Goal: Navigation & Orientation: Go to known website

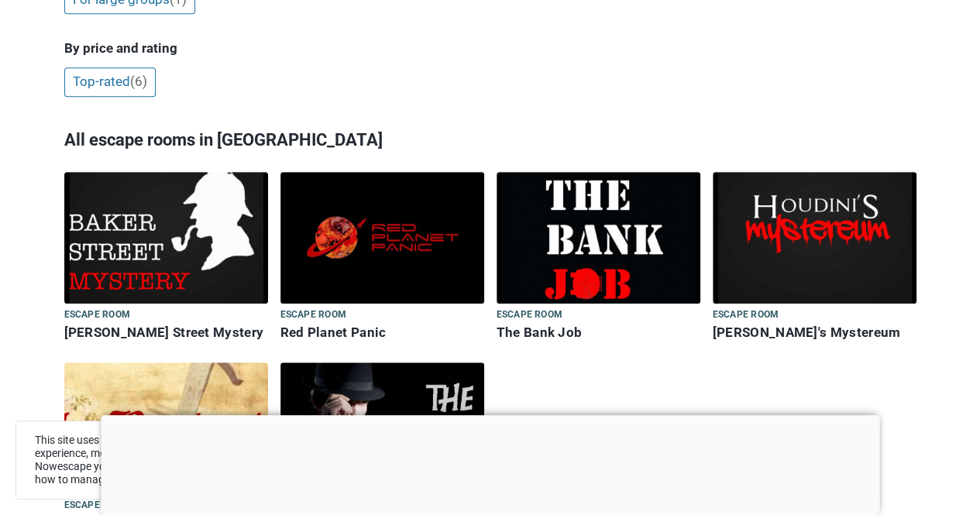
scroll to position [386, 0]
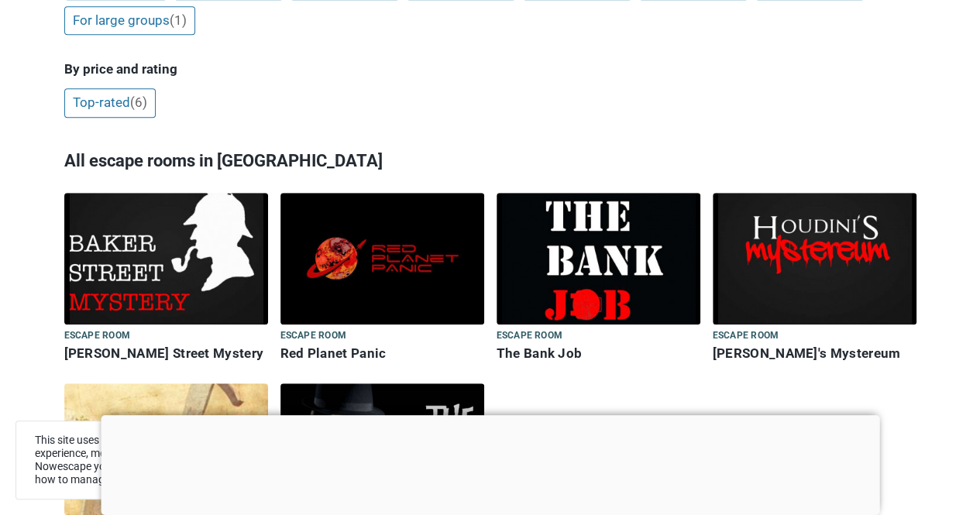
click at [155, 242] on img at bounding box center [166, 259] width 204 height 132
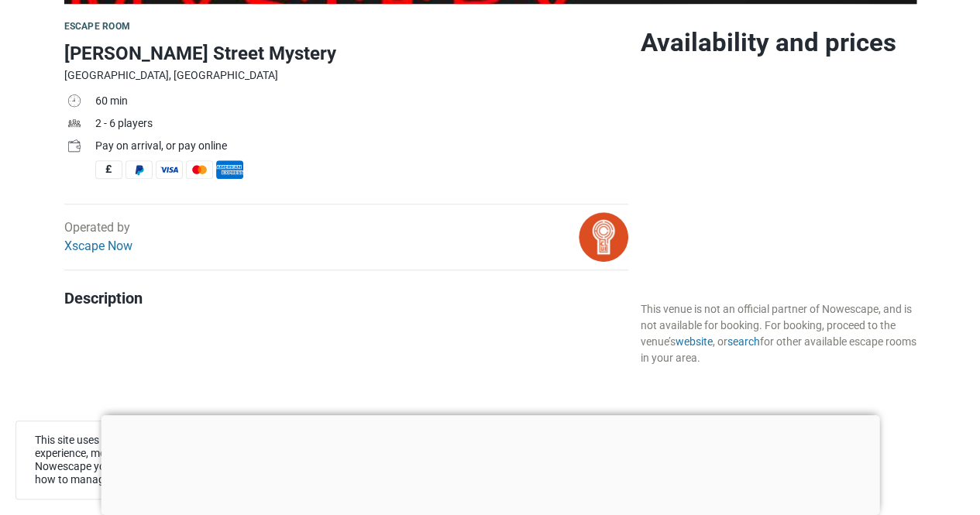
scroll to position [465, 0]
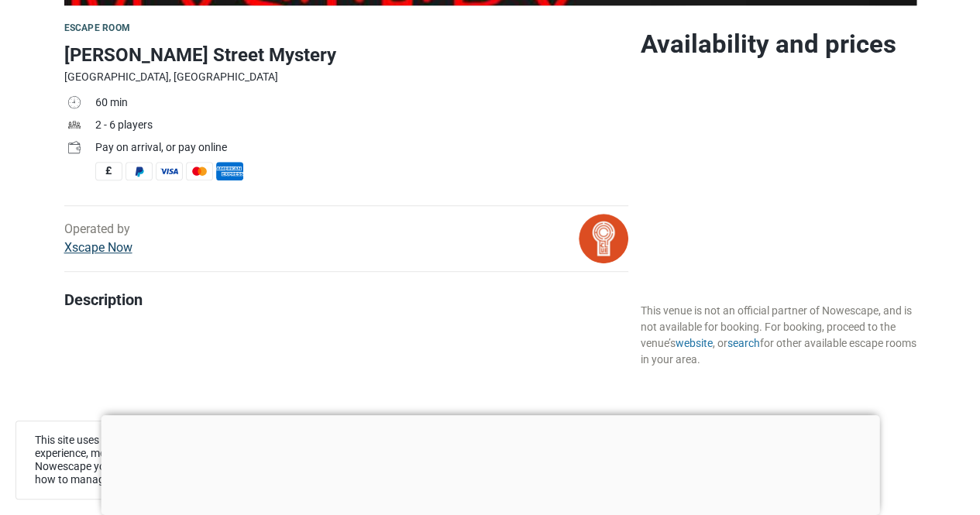
click at [110, 249] on link "Xscape Now" at bounding box center [98, 247] width 68 height 15
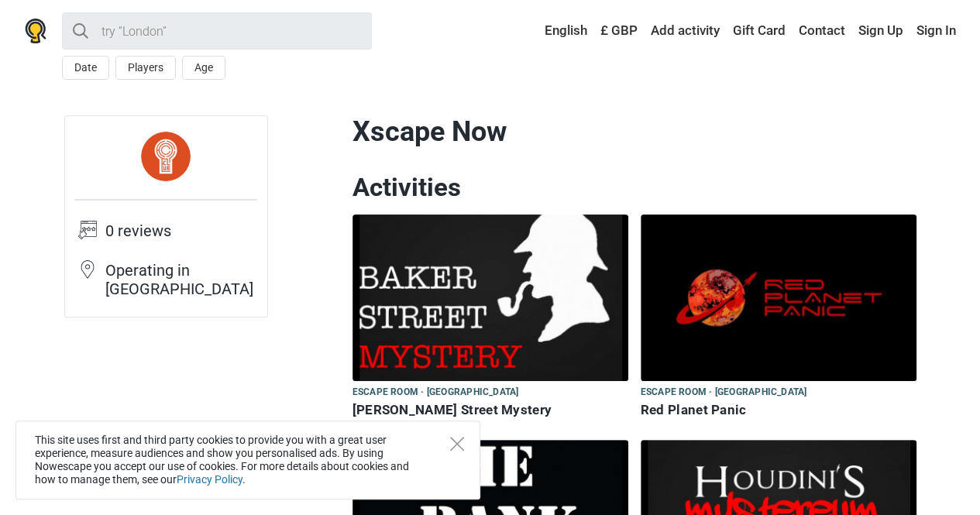
click at [399, 300] on img at bounding box center [490, 298] width 276 height 167
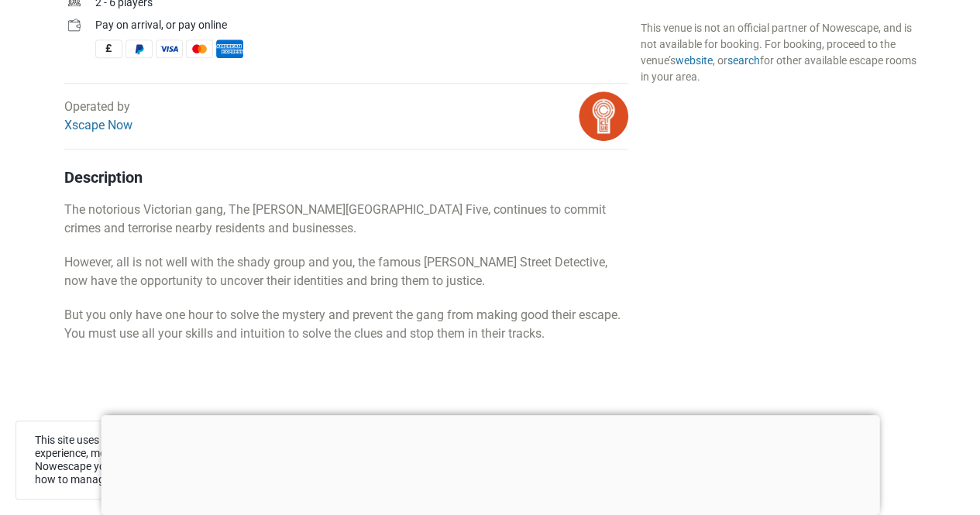
scroll to position [232, 0]
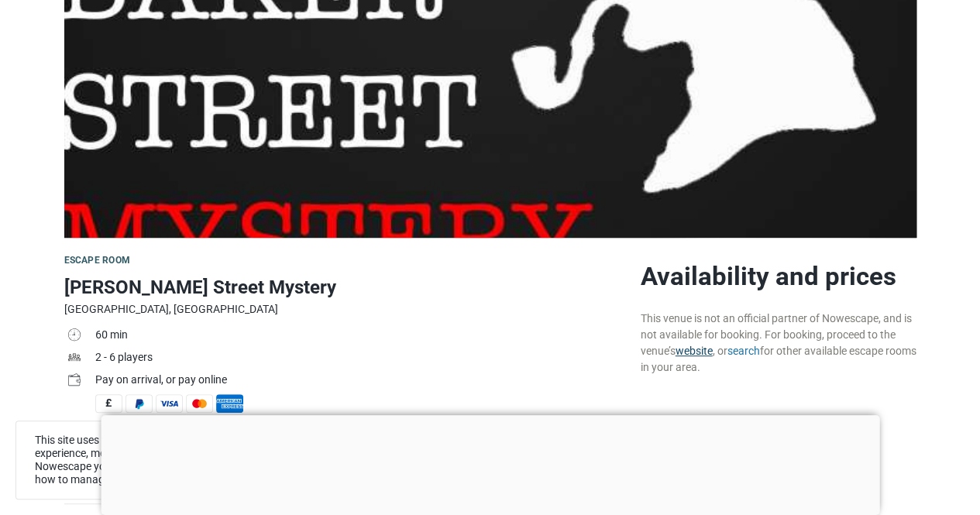
click at [705, 349] on link "website" at bounding box center [694, 351] width 37 height 12
